Goal: Transaction & Acquisition: Purchase product/service

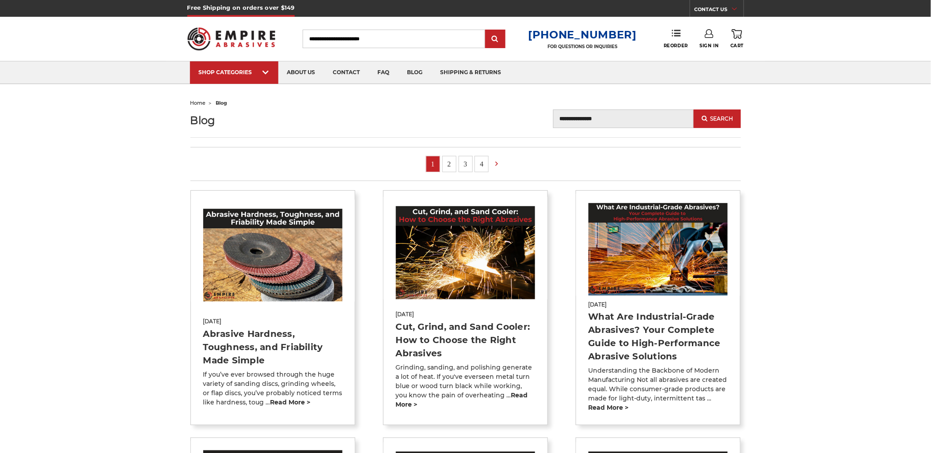
click at [228, 67] on link "SHOP CATEGORIES" at bounding box center [234, 72] width 88 height 23
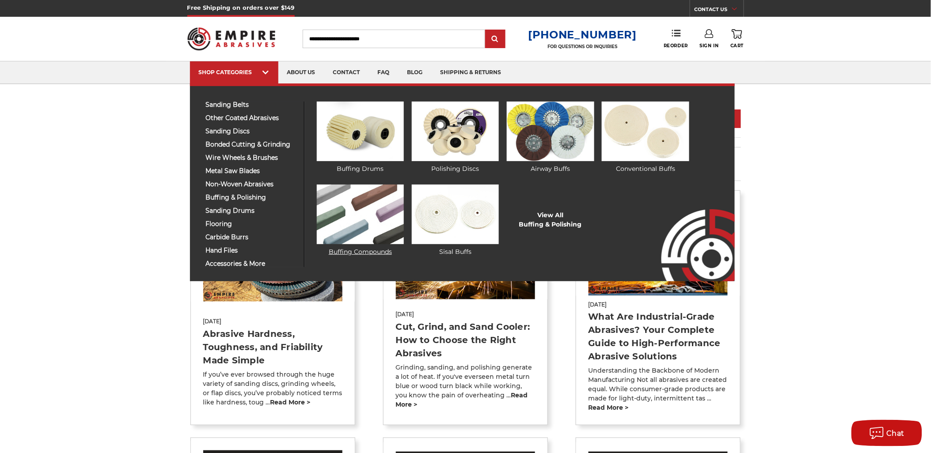
click at [361, 203] on img at bounding box center [360, 215] width 87 height 60
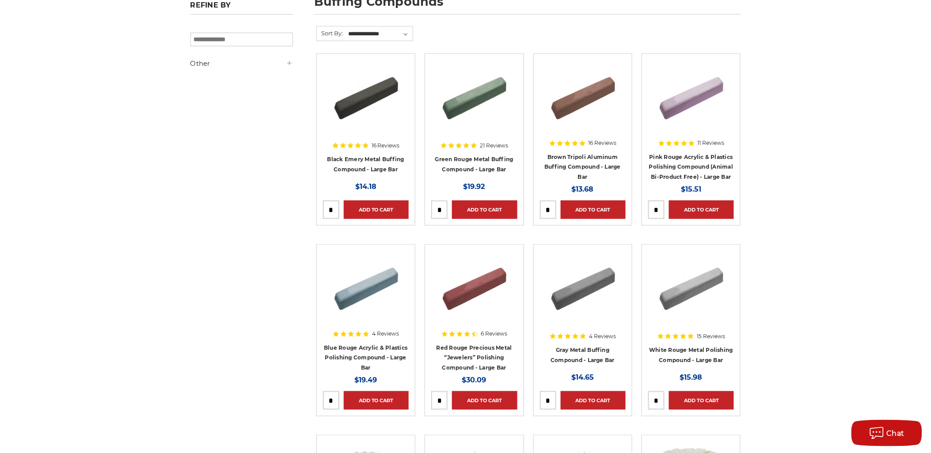
scroll to position [147, 0]
